Goal: Information Seeking & Learning: Find specific fact

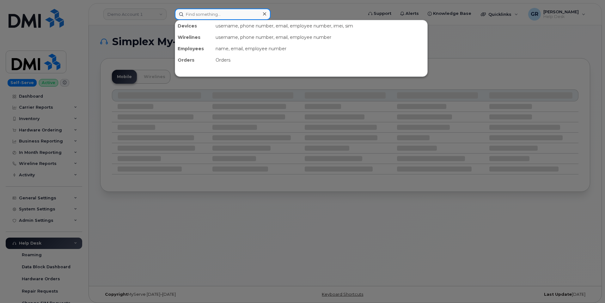
click at [205, 10] on input at bounding box center [223, 14] width 96 height 11
paste input "300725"
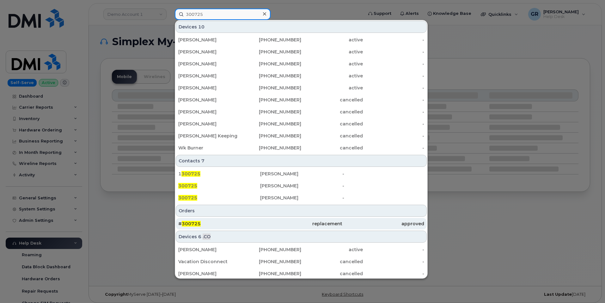
type input "300725"
click at [221, 224] on div "# 300725" at bounding box center [219, 224] width 82 height 6
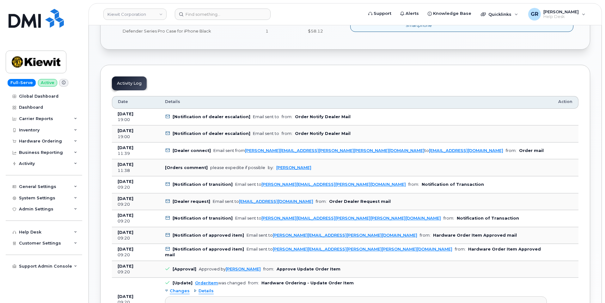
scroll to position [284, 0]
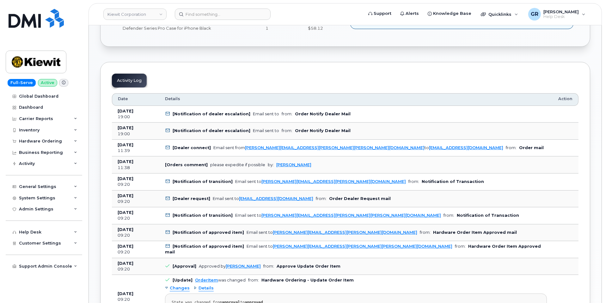
click at [301, 114] on b "Order Notify Dealer Mail" at bounding box center [323, 114] width 56 height 5
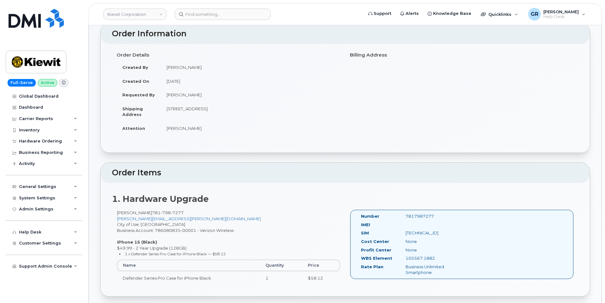
scroll to position [0, 0]
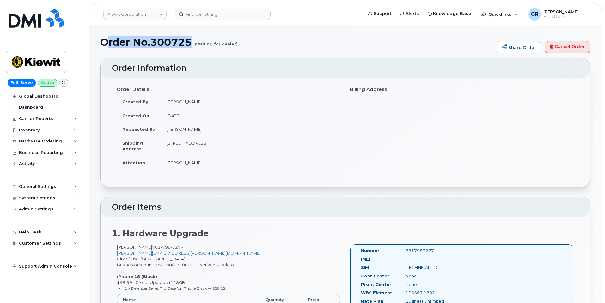
drag, startPoint x: 192, startPoint y: 43, endPoint x: 105, endPoint y: 42, distance: 87.6
click at [105, 42] on h1 "Order No.300725 (waiting for dealer)" at bounding box center [296, 42] width 393 height 11
click at [102, 40] on h1 "Order No.300725 (waiting for dealer)" at bounding box center [296, 42] width 393 height 11
drag, startPoint x: 102, startPoint y: 40, endPoint x: 185, endPoint y: 41, distance: 82.8
click at [185, 41] on h1 "Order No.300725 (waiting for dealer)" at bounding box center [296, 42] width 393 height 11
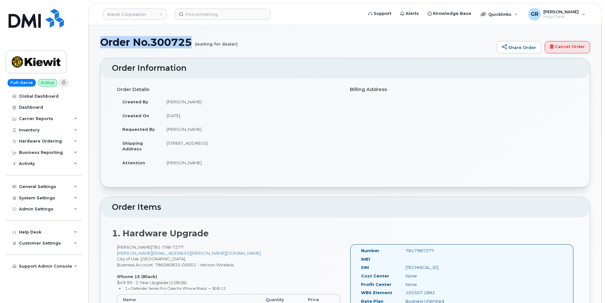
copy h1 "Order No.300725"
click at [173, 129] on td "Neil Sanders" at bounding box center [251, 129] width 180 height 14
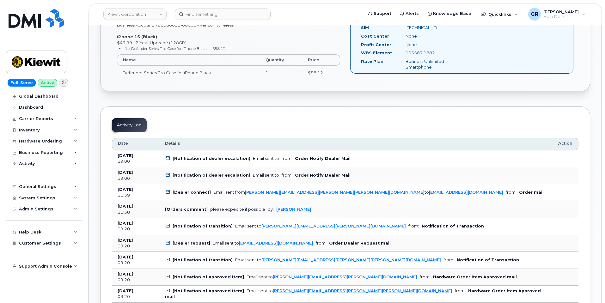
scroll to position [284, 0]
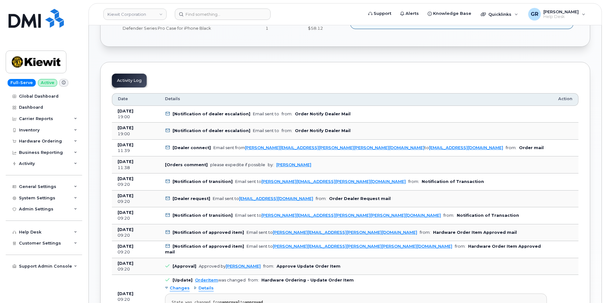
click at [142, 150] on div "11:39" at bounding box center [136, 151] width 36 height 6
click at [167, 143] on td "[Dealer connect] Email sent from shelby.miller@kiewit.com to mobilitysupport@dm…" at bounding box center [355, 148] width 393 height 17
click at [519, 145] on b "Order mail" at bounding box center [531, 147] width 25 height 5
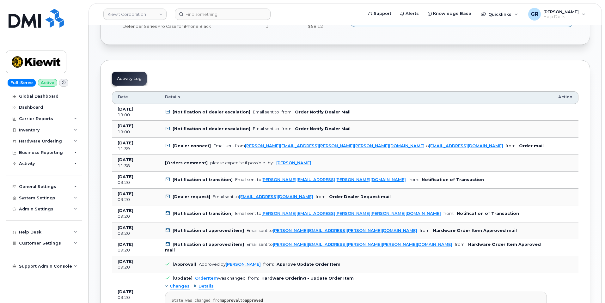
scroll to position [190, 0]
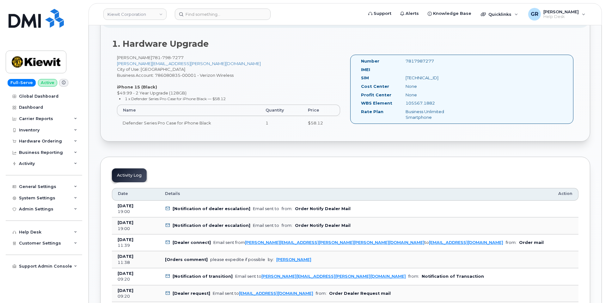
click at [222, 209] on b "[Notification of dealer escalation]" at bounding box center [212, 208] width 78 height 5
click at [173, 213] on td "[Notification of dealer escalation] Email sent to from: Order Notify Dealer Mail" at bounding box center [355, 209] width 393 height 17
click at [229, 134] on div "Neil Sanders 781 798 7277 NEIL.SANDERS@MASSELEC.COM City of Use: Kingston Busin…" at bounding box center [228, 95] width 233 height 81
drag, startPoint x: 434, startPoint y: 60, endPoint x: 402, endPoint y: 63, distance: 31.7
click at [402, 63] on div "7817987277" at bounding box center [432, 61] width 63 height 6
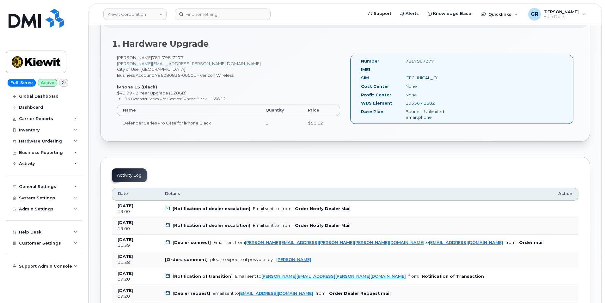
copy div "7817987277"
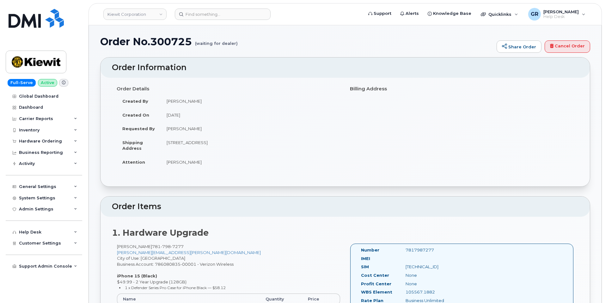
scroll to position [0, 0]
drag, startPoint x: 194, startPoint y: 43, endPoint x: 101, endPoint y: 42, distance: 93.6
click at [101, 42] on h1 "Order No.300725 (waiting for dealer)" at bounding box center [296, 42] width 393 height 11
copy h1 "Order No.300725"
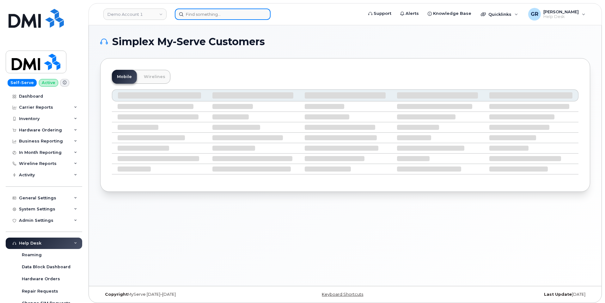
click at [205, 13] on input at bounding box center [223, 14] width 96 height 11
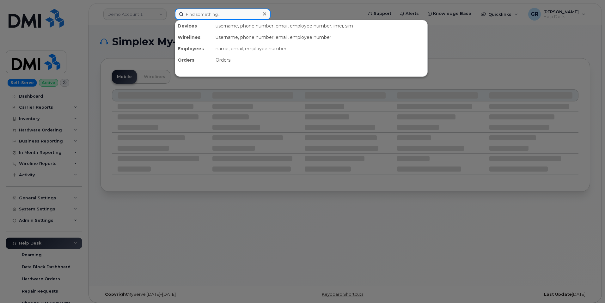
paste input "7817987277"
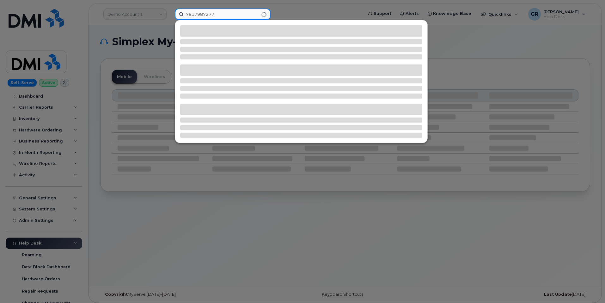
type input "7817987277"
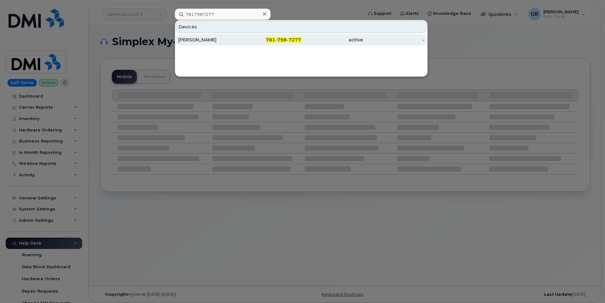
click at [299, 36] on div "781 - 798 - 7277" at bounding box center [271, 39] width 62 height 11
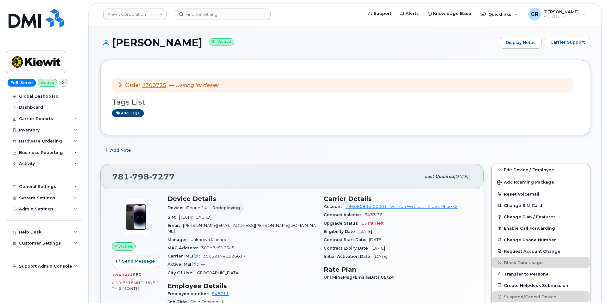
click at [118, 84] on icon at bounding box center [120, 84] width 5 height 5
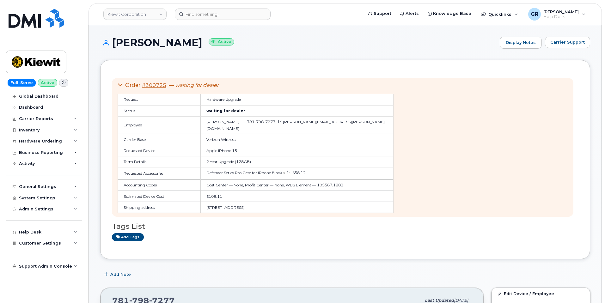
click at [234, 134] on td "Verizon Wireless" at bounding box center [296, 139] width 193 height 11
click at [120, 83] on icon at bounding box center [120, 84] width 5 height 5
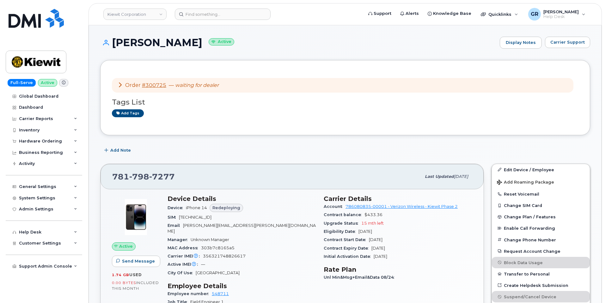
click at [119, 84] on icon at bounding box center [120, 84] width 5 height 5
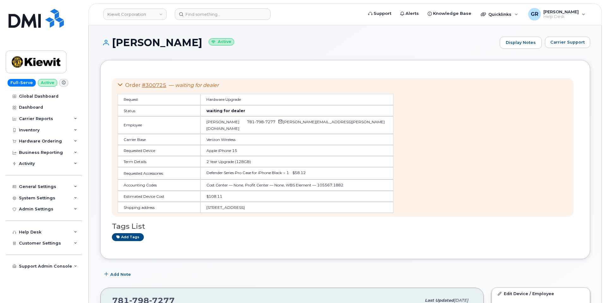
click at [119, 84] on icon at bounding box center [120, 84] width 5 height 5
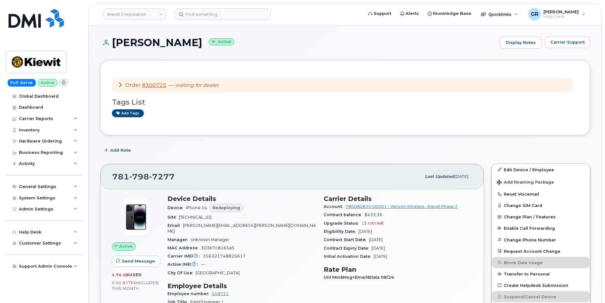
click at [119, 84] on icon at bounding box center [120, 84] width 5 height 5
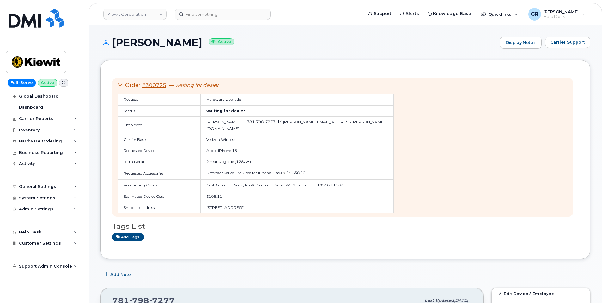
click at [119, 84] on icon at bounding box center [120, 84] width 5 height 5
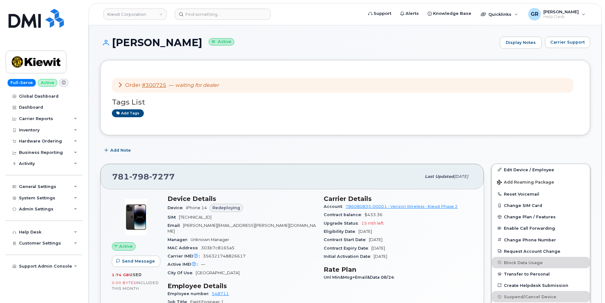
click at [120, 83] on icon at bounding box center [120, 84] width 5 height 5
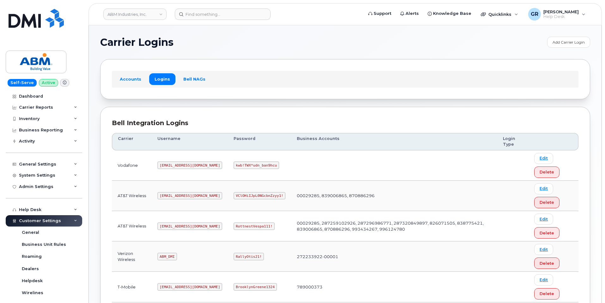
click at [234, 225] on code "RottnestVespa111!" at bounding box center [254, 227] width 41 height 8
copy code "RottnestVespa111!"
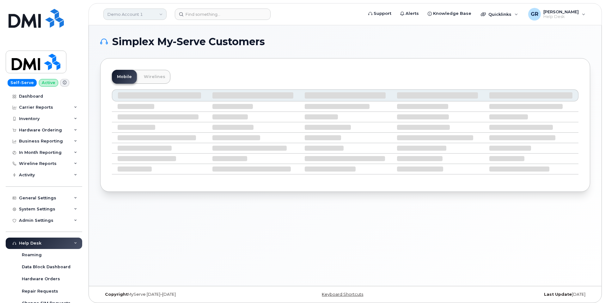
click at [154, 14] on link "Demo Account 1" at bounding box center [134, 14] width 63 height 11
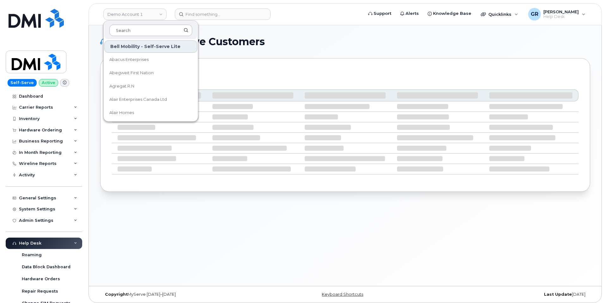
click at [143, 33] on input at bounding box center [150, 30] width 83 height 11
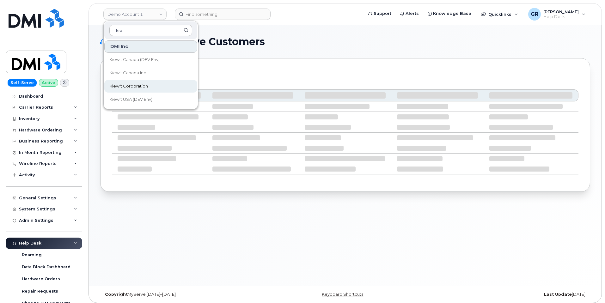
type input "kie"
click at [137, 88] on span "Kiewit Corporation" at bounding box center [128, 86] width 39 height 6
